Goal: Information Seeking & Learning: Learn about a topic

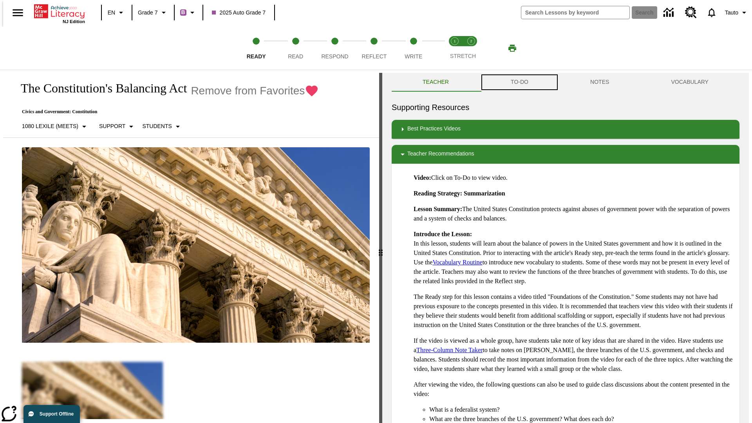
click at [519, 82] on button "TO-DO" at bounding box center [520, 82] width 80 height 19
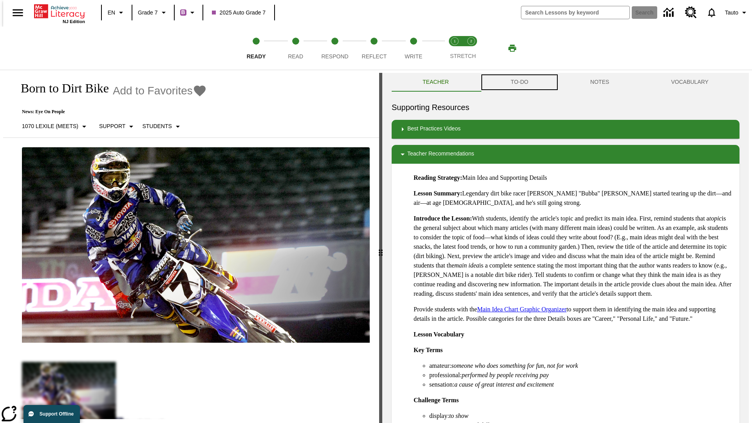
click at [519, 82] on button "TO-DO" at bounding box center [520, 82] width 80 height 19
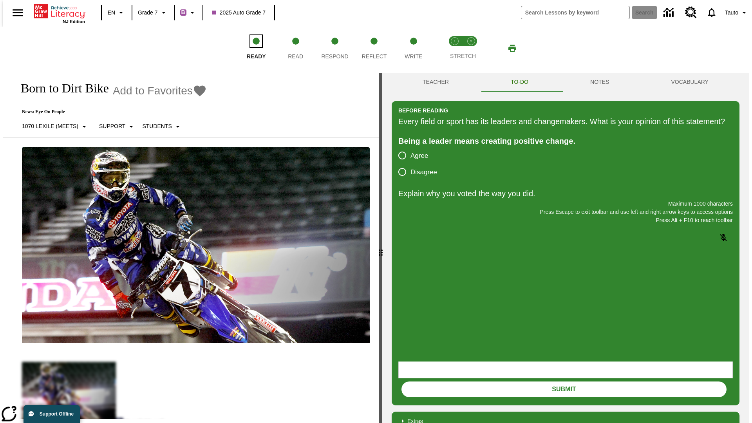
click at [256, 48] on span "Ready" at bounding box center [256, 53] width 19 height 14
click at [295, 48] on span "Read" at bounding box center [295, 53] width 15 height 14
